Goal: Book appointment/travel/reservation

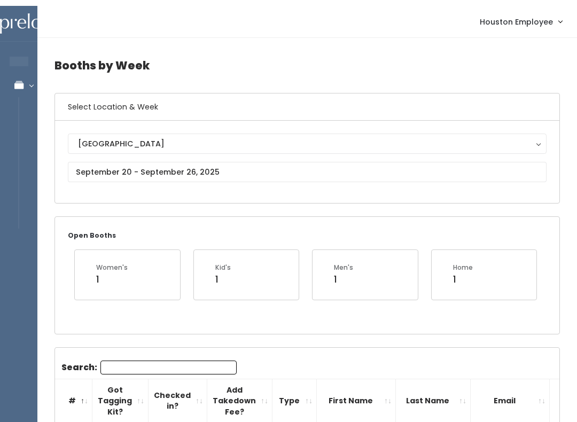
scroll to position [19, 0]
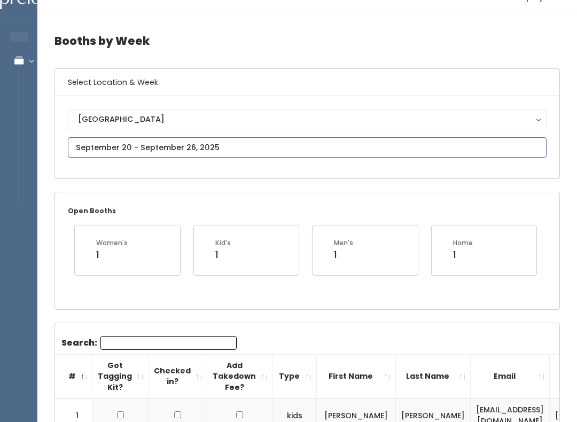
click at [352, 142] on input "text" at bounding box center [307, 147] width 479 height 20
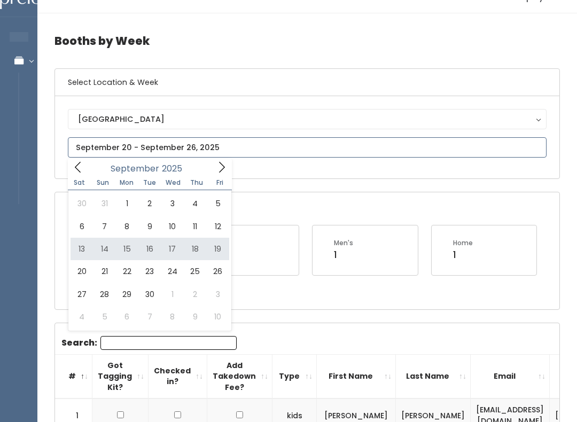
type input "[DATE] to [DATE]"
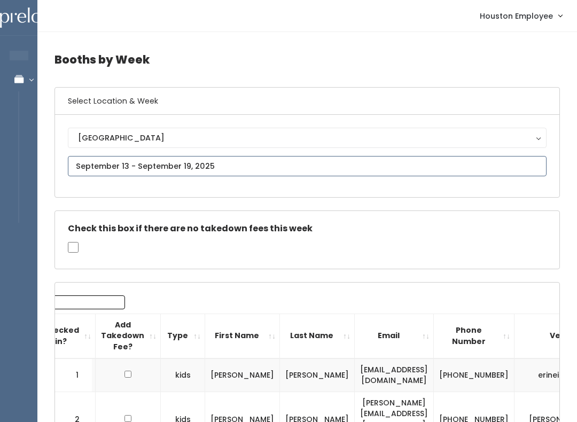
click at [256, 166] on input "text" at bounding box center [307, 166] width 479 height 20
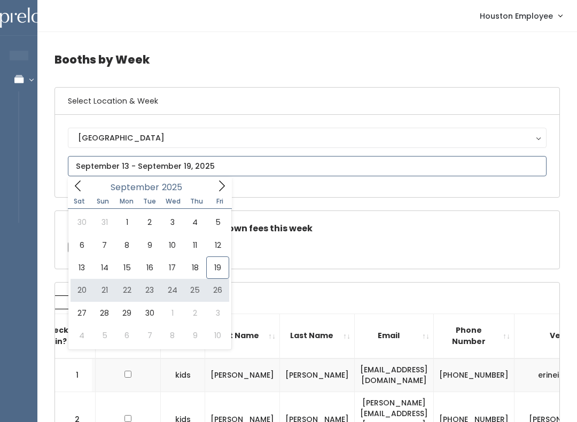
type input "September 20 to September 26"
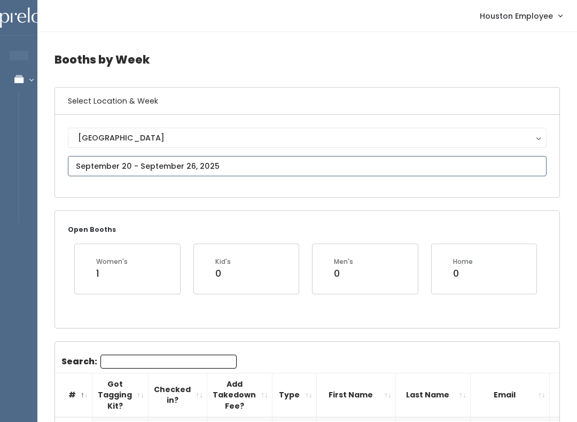
click at [343, 168] on input "text" at bounding box center [307, 166] width 479 height 20
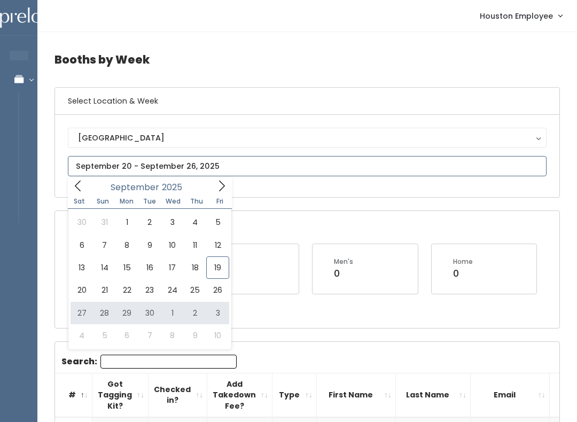
type input "[DATE] to [DATE]"
